Goal: Use online tool/utility: Utilize a website feature to perform a specific function

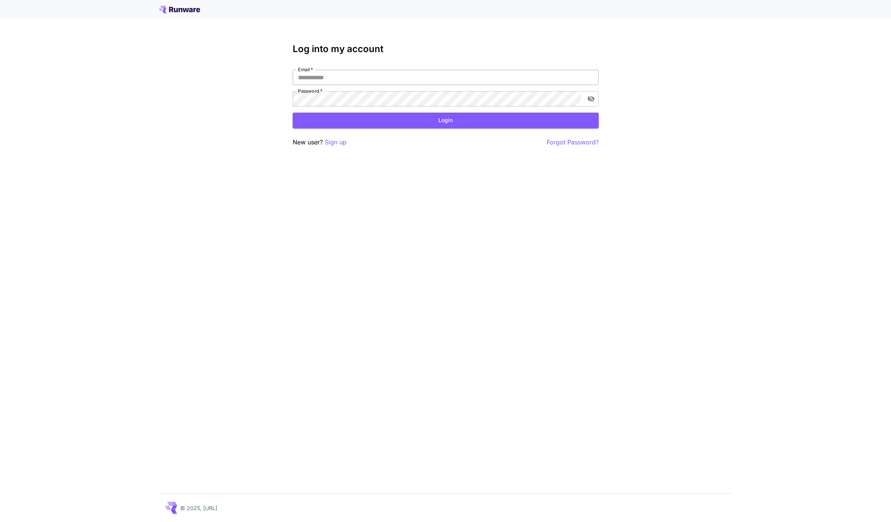
click at [323, 78] on input "Email   *" at bounding box center [446, 77] width 306 height 15
click at [0, 521] on com-1password-button at bounding box center [0, 522] width 0 height 0
type input "**********"
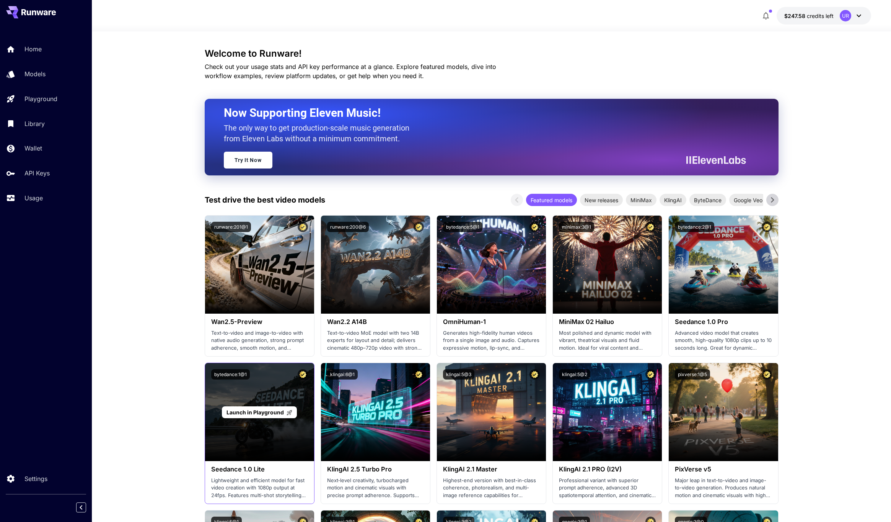
click at [263, 411] on span "Launch in Playground" at bounding box center [255, 412] width 57 height 7
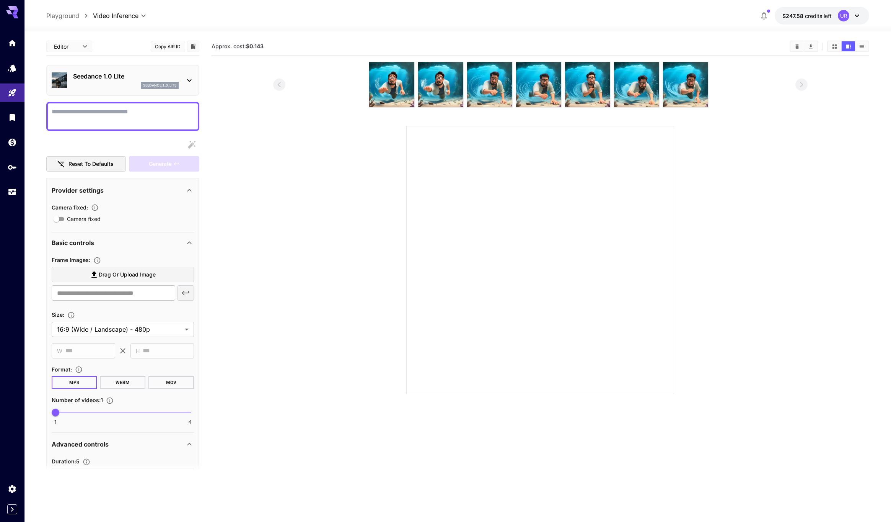
click at [90, 447] on p "Advanced controls" at bounding box center [80, 443] width 57 height 9
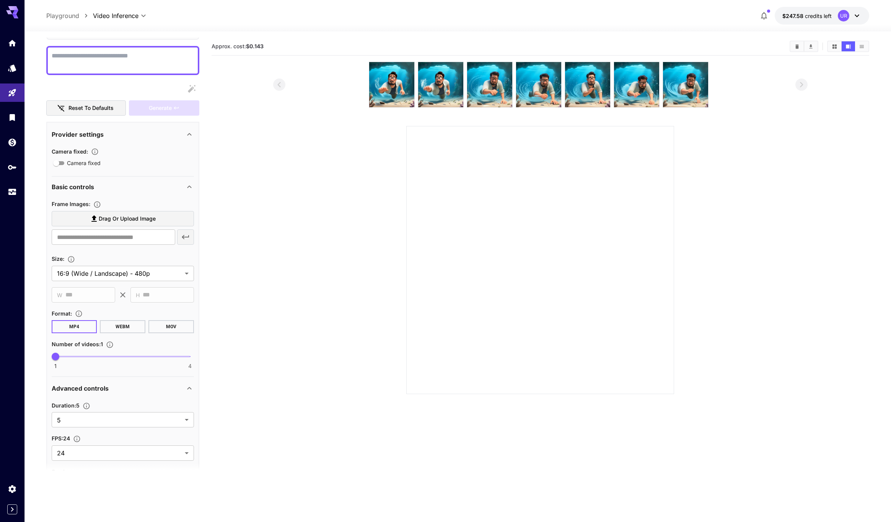
scroll to position [59, 0]
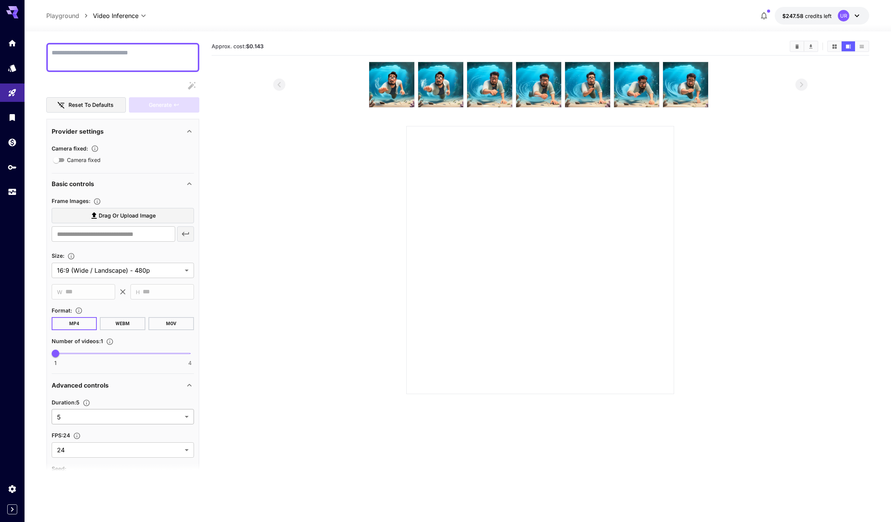
click at [91, 420] on body "**********" at bounding box center [445, 291] width 891 height 582
click at [78, 503] on span "12" at bounding box center [123, 505] width 130 height 9
type input "**"
click at [406, 67] on img at bounding box center [391, 84] width 45 height 45
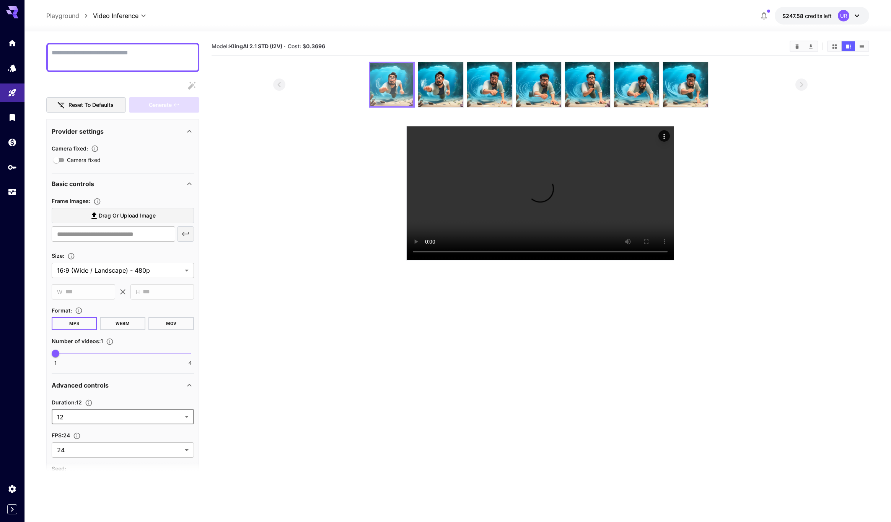
scroll to position [2, 0]
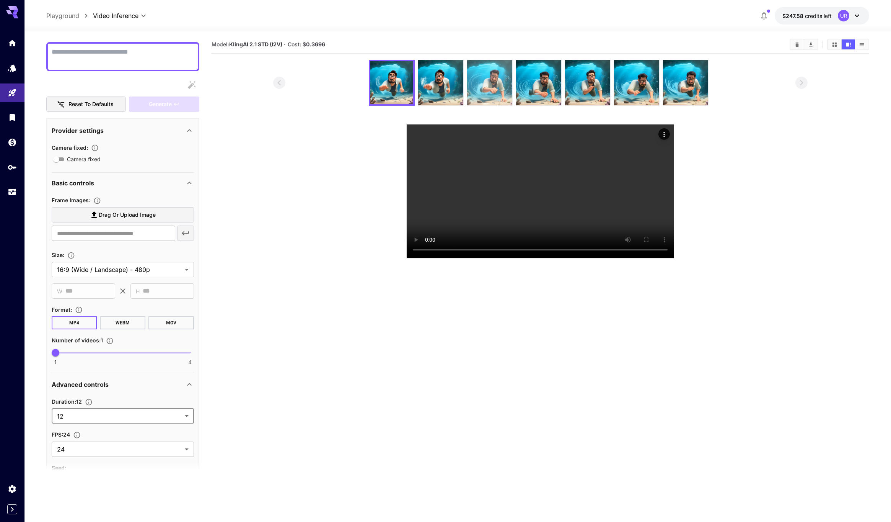
click at [470, 83] on img at bounding box center [489, 82] width 45 height 45
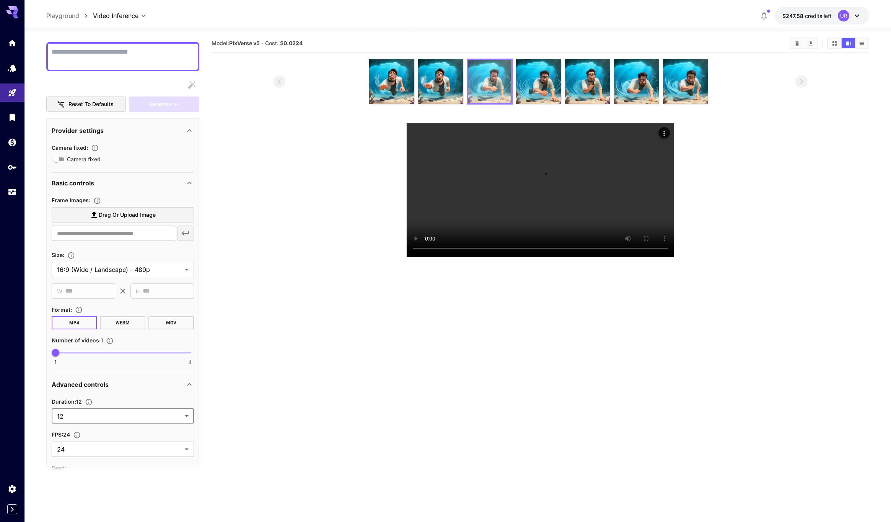
click at [497, 80] on img at bounding box center [489, 81] width 43 height 43
click at [551, 84] on img at bounding box center [538, 81] width 45 height 45
click at [606, 85] on img at bounding box center [587, 81] width 45 height 45
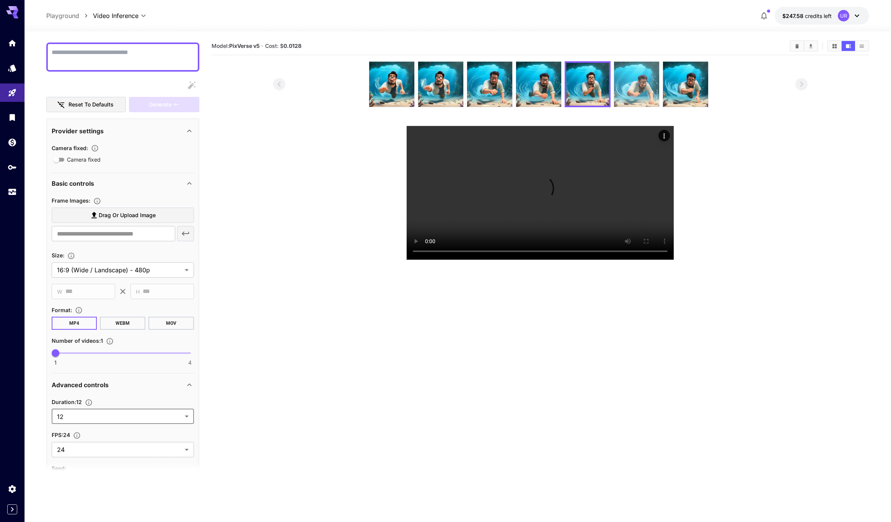
click at [655, 85] on img at bounding box center [636, 84] width 45 height 45
click at [683, 85] on img at bounding box center [685, 84] width 45 height 45
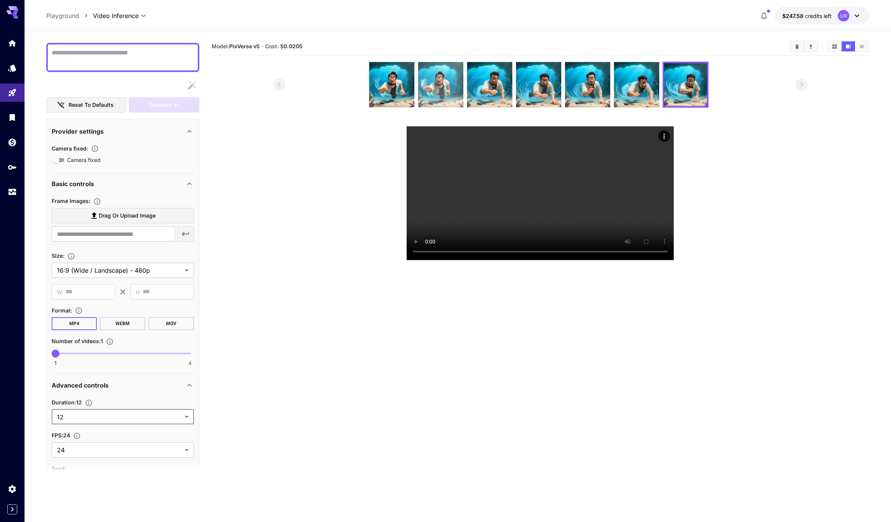
click at [429, 81] on img at bounding box center [440, 84] width 45 height 45
click at [15, 196] on link at bounding box center [12, 192] width 24 height 19
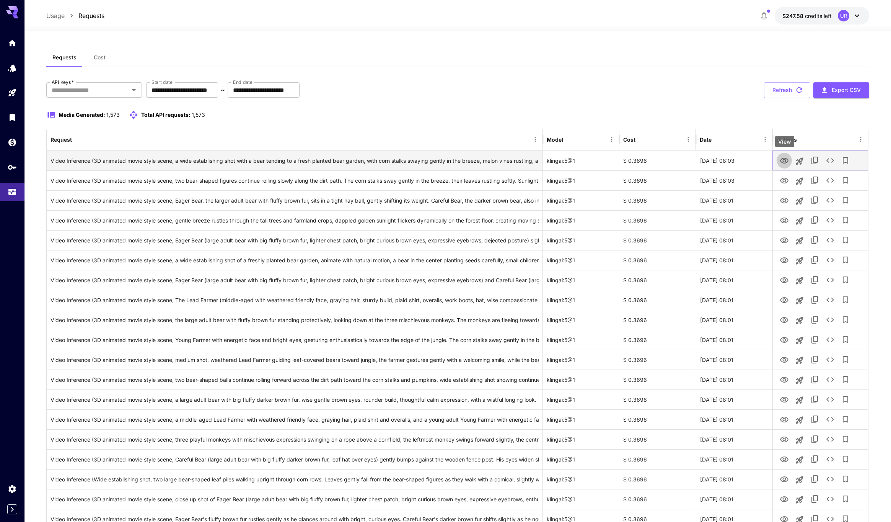
click at [784, 162] on icon "View" at bounding box center [784, 160] width 9 height 9
click at [831, 162] on icon "See details" at bounding box center [830, 160] width 9 height 9
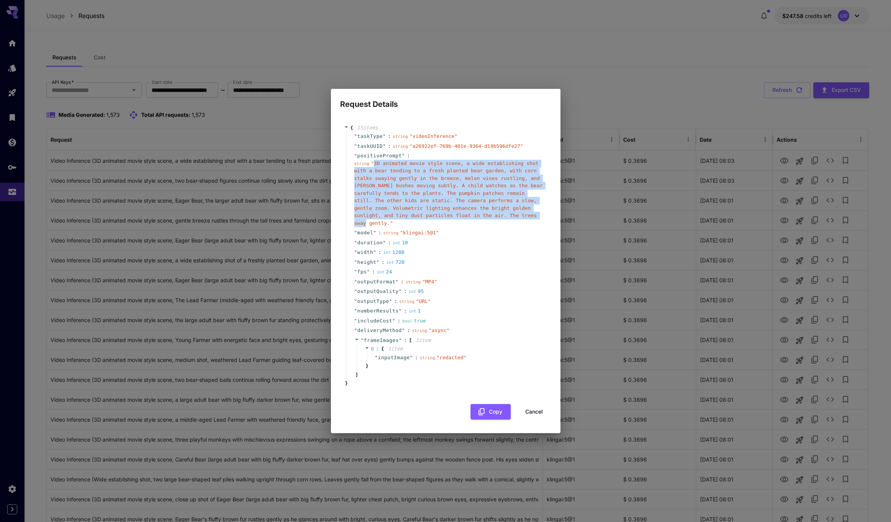
drag, startPoint x: 375, startPoint y: 163, endPoint x: 389, endPoint y: 224, distance: 62.5
click at [389, 224] on span "" 3D animated movie style scene, a wide establishing shot with a bear tending t…" at bounding box center [448, 192] width 189 height 65
copy span "3D animated movie style scene, a wide establishing shot with a bear tending to …"
